Goal: Information Seeking & Learning: Learn about a topic

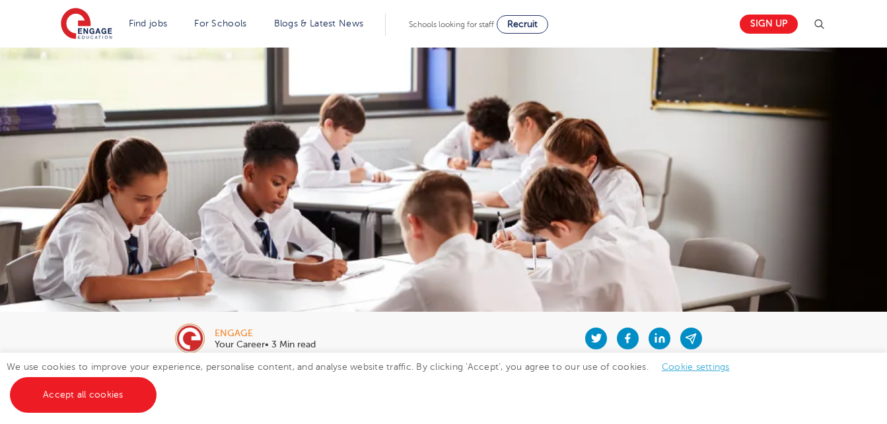
scroll to position [390, 0]
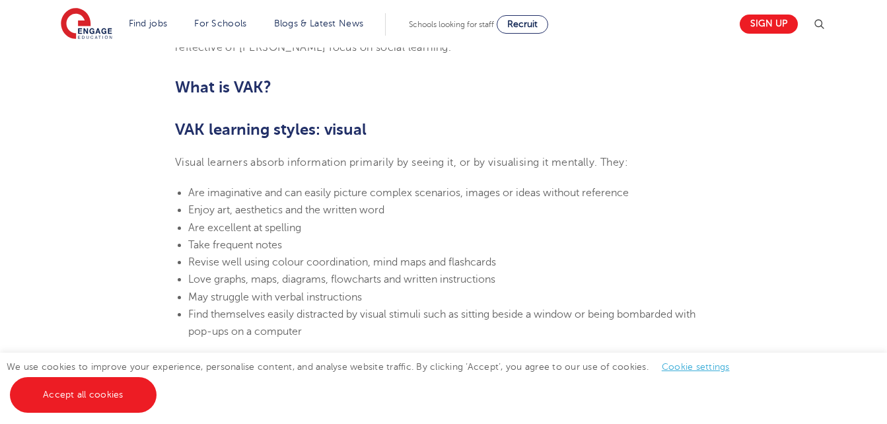
scroll to position [865, 0]
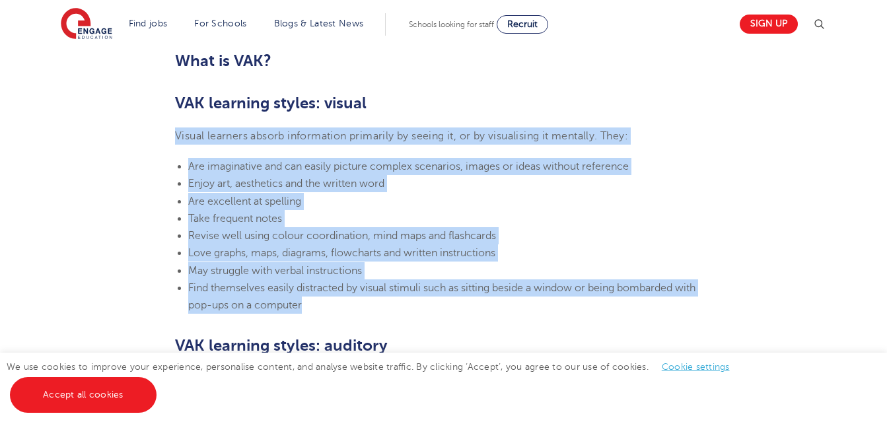
drag, startPoint x: 176, startPoint y: 133, endPoint x: 505, endPoint y: 303, distance: 370.2
click at [505, 303] on section "[DATE] VAK learning styles: what are they and what do they mean? Engage Educati…" at bounding box center [443, 423] width 801 height 1849
copy section "Visual learners absorb information primarily by seeing it, or by visualising it…"
click at [98, 170] on section "[DATE] VAK learning styles: what are they and what do they mean? Engage Educati…" at bounding box center [443, 423] width 801 height 1849
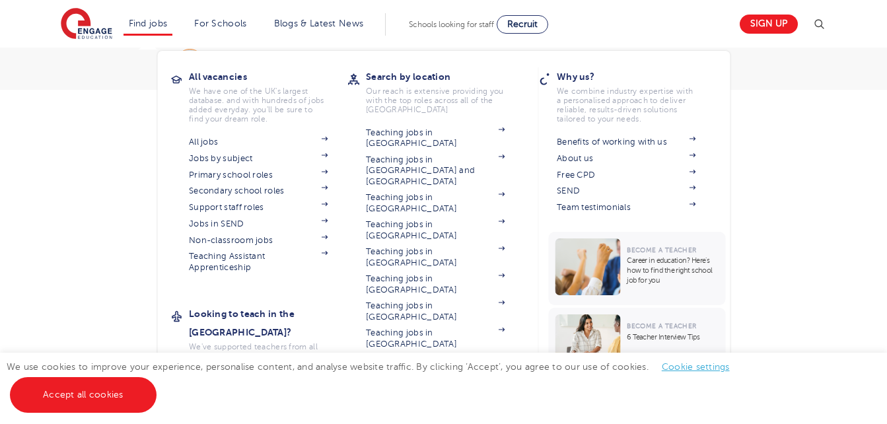
scroll to position [291, 0]
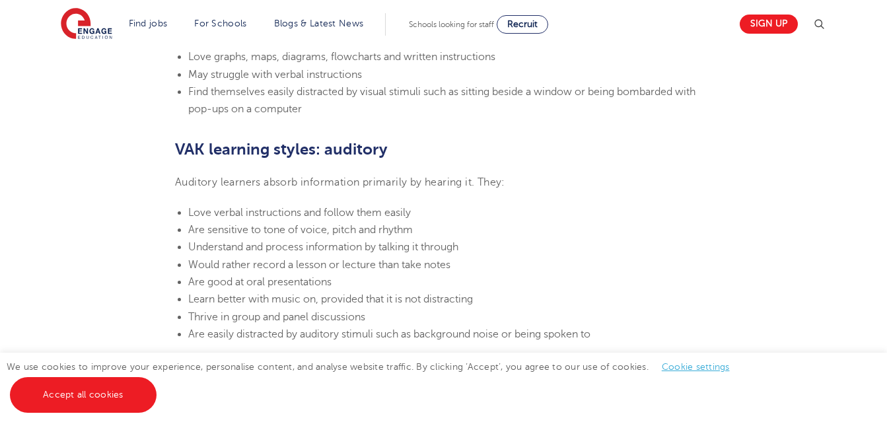
scroll to position [1110, 0]
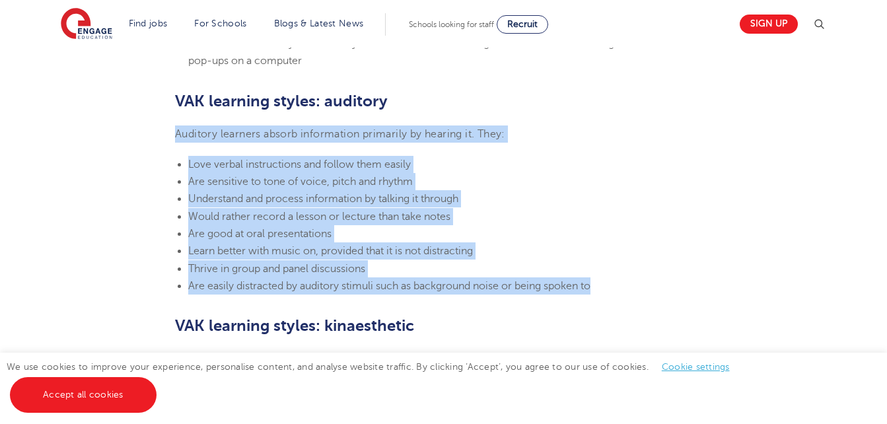
drag, startPoint x: 177, startPoint y: 133, endPoint x: 610, endPoint y: 291, distance: 461.4
click at [610, 291] on section "[DATE] VAK learning styles: what are they and what do they mean? Engage Educati…" at bounding box center [443, 179] width 801 height 1849
copy section "Auditory learners absorb information primarily by hearing it. They: Love verbal…"
click at [62, 276] on section "[DATE] VAK learning styles: what are they and what do they mean? Engage Educati…" at bounding box center [443, 179] width 801 height 1849
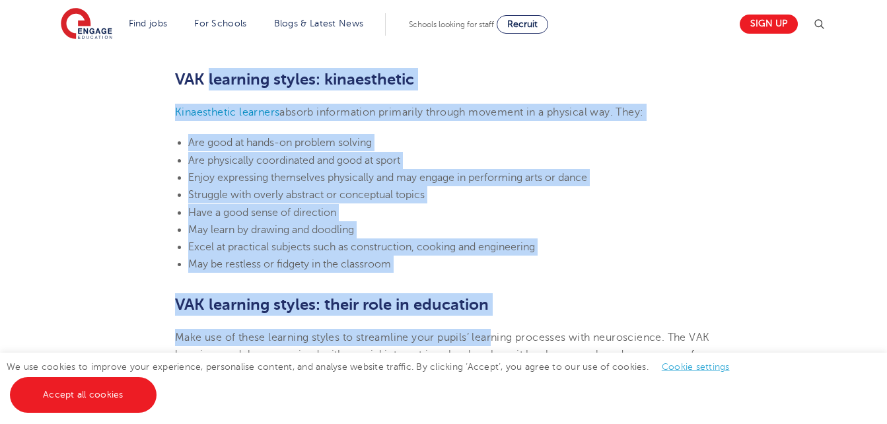
scroll to position [1374, 0]
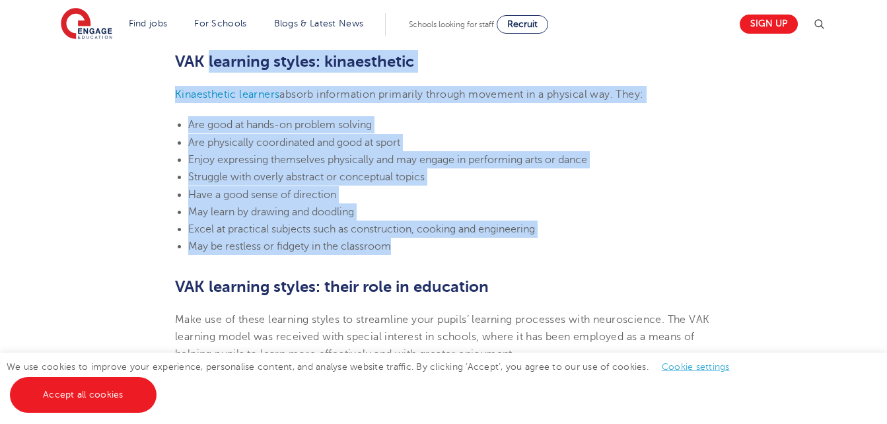
drag, startPoint x: 209, startPoint y: 164, endPoint x: 541, endPoint y: 243, distance: 341.4
copy section "learning styles: kinaesthetic Kinaesthetic learners absorb information primaril…"
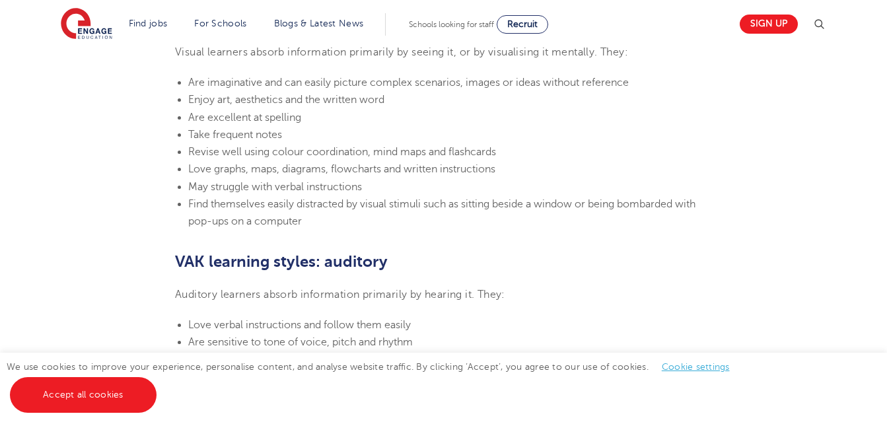
scroll to position [925, 0]
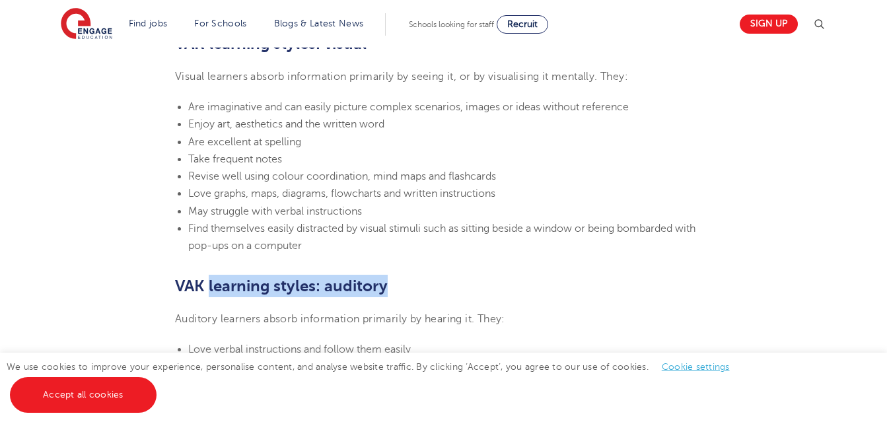
drag, startPoint x: 207, startPoint y: 283, endPoint x: 388, endPoint y: 296, distance: 180.8
click at [388, 296] on h2 "VAK learning styles: auditory" at bounding box center [443, 286] width 537 height 22
copy b "learning styles: auditory"
